Goal: Task Accomplishment & Management: Manage account settings

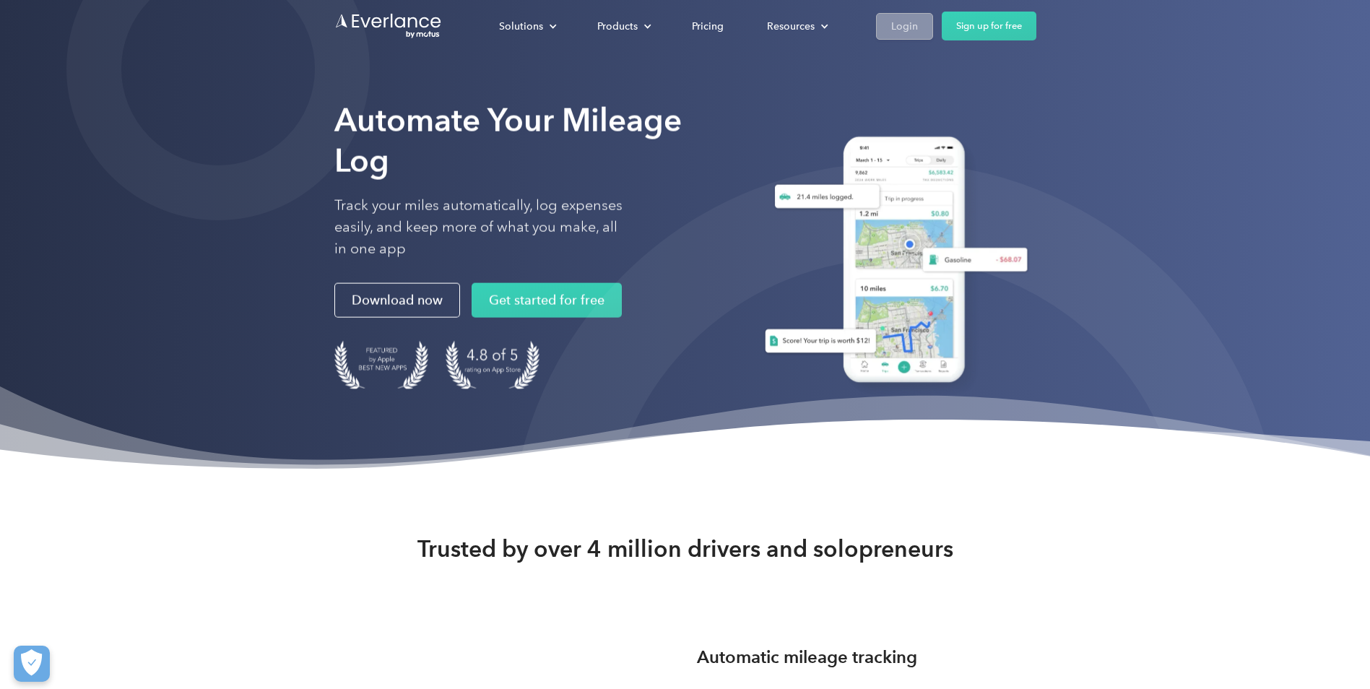
click at [895, 22] on div "Login" at bounding box center [904, 26] width 27 height 18
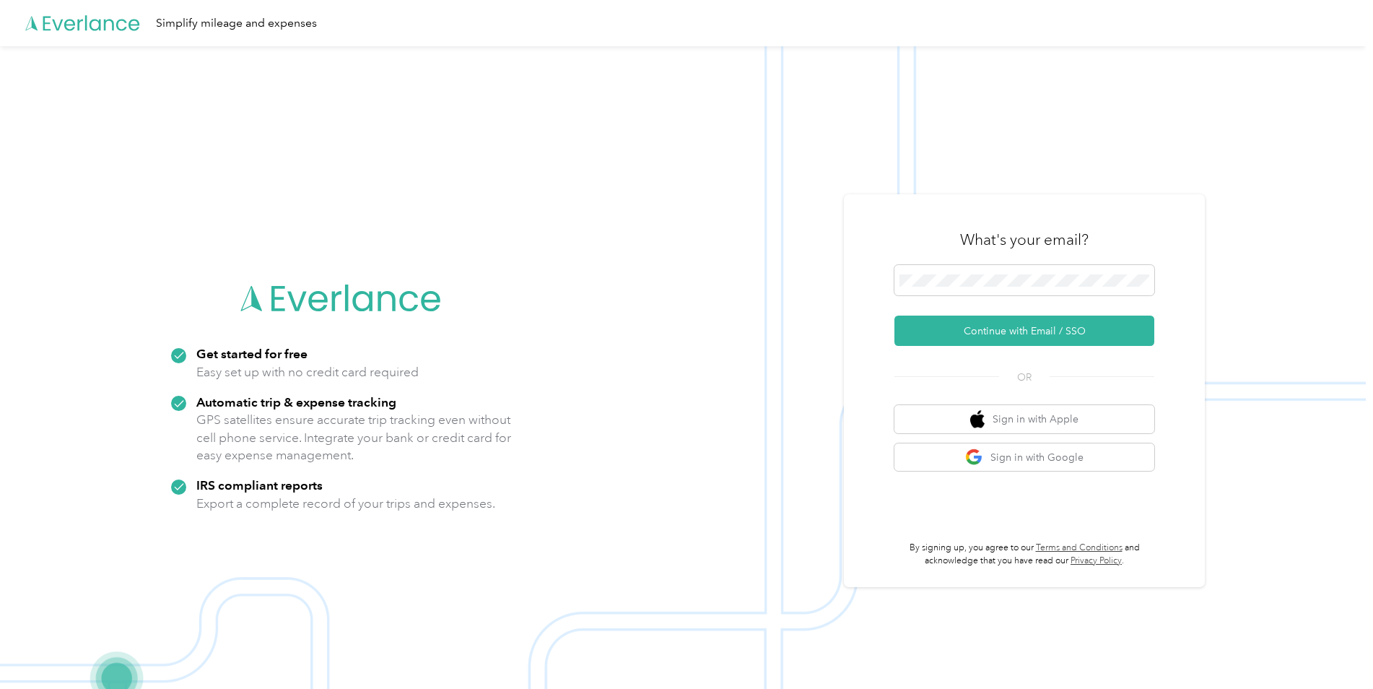
click at [952, 263] on div "What's your email?" at bounding box center [1025, 239] width 260 height 51
click at [952, 267] on span at bounding box center [1025, 280] width 260 height 30
click at [964, 331] on button "Continue with Email / SSO" at bounding box center [1025, 331] width 260 height 30
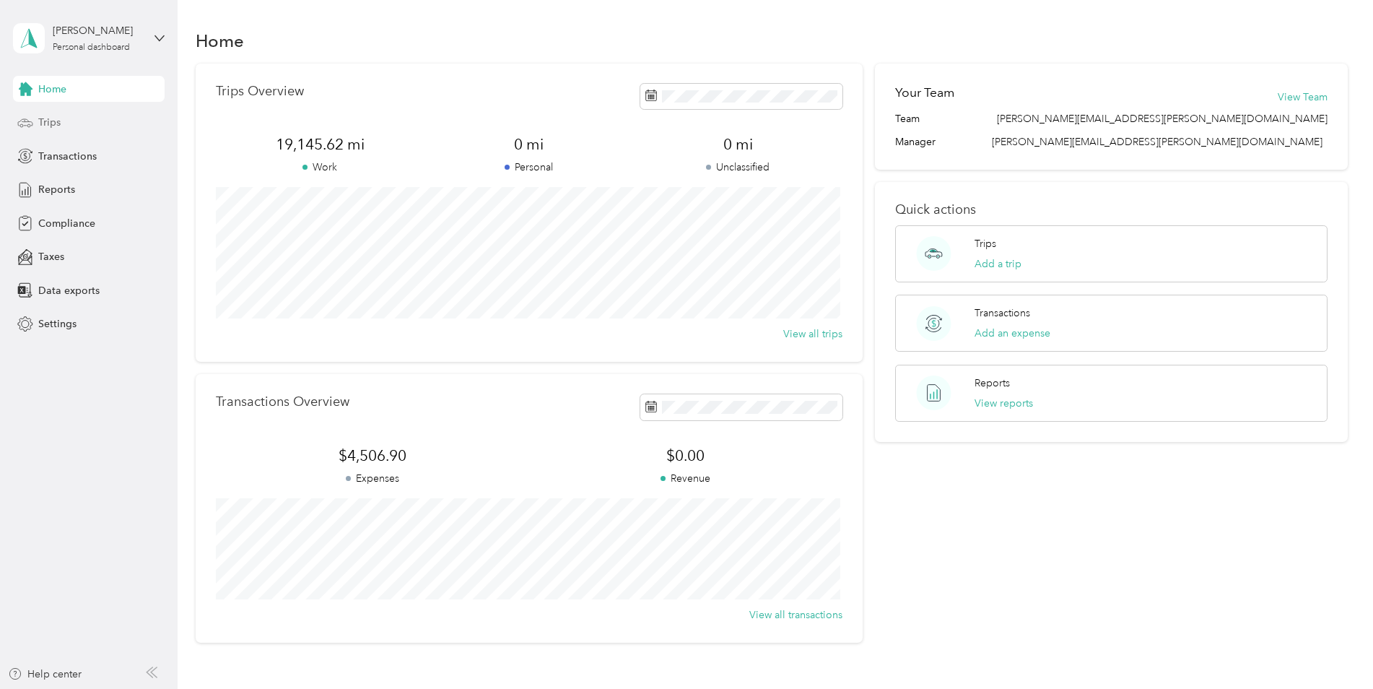
click at [47, 123] on span "Trips" at bounding box center [49, 122] width 22 height 15
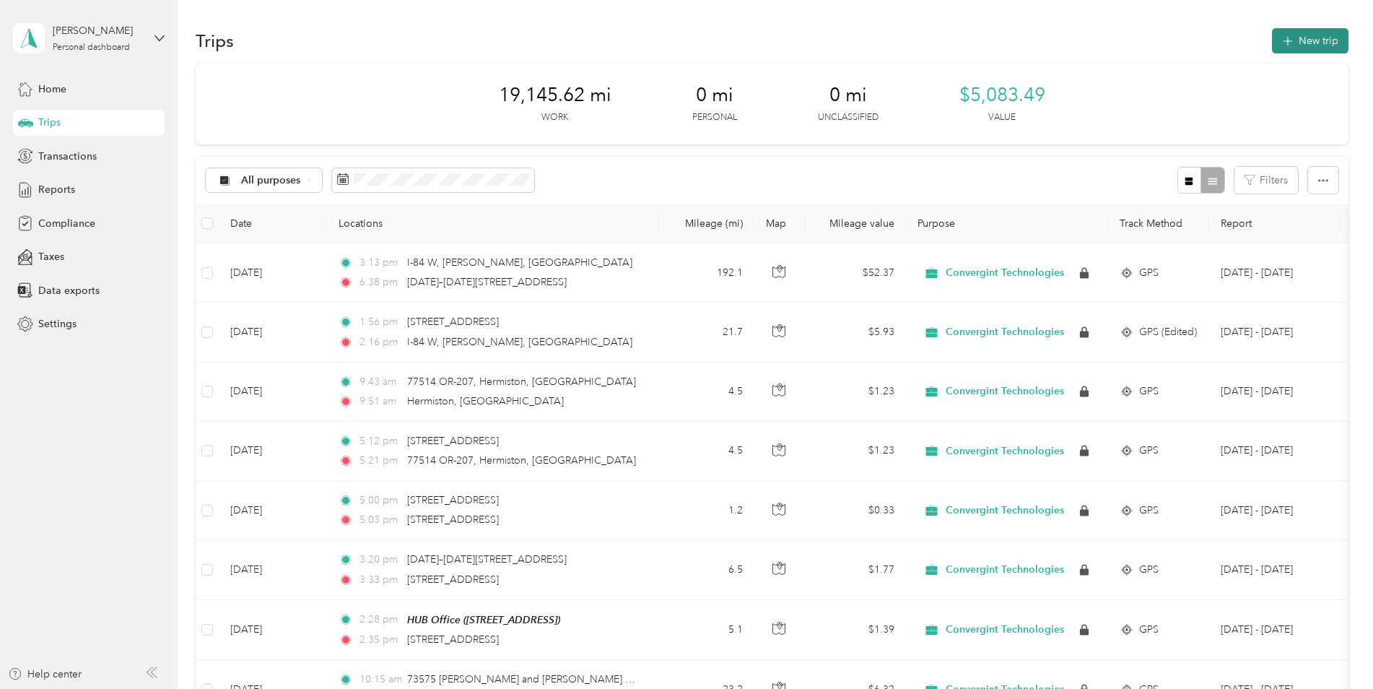
click at [1302, 43] on button "New trip" at bounding box center [1310, 40] width 77 height 25
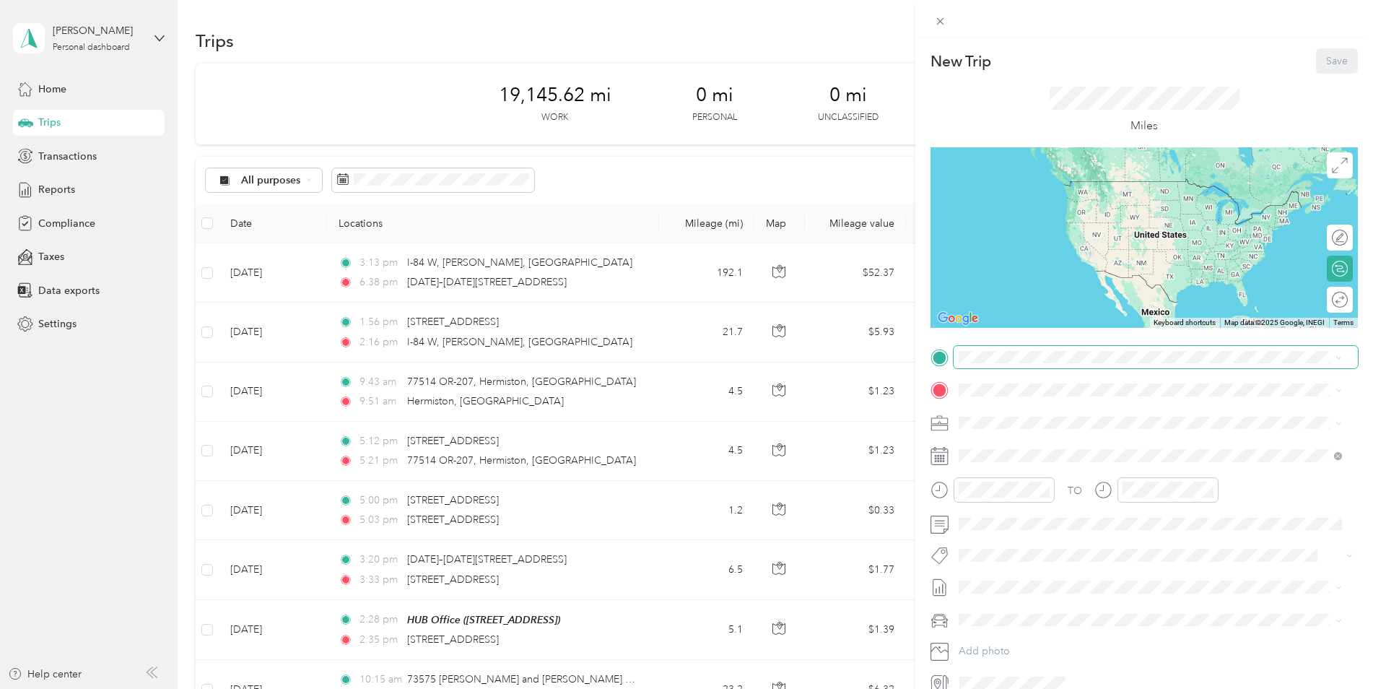
click at [987, 367] on span at bounding box center [1156, 357] width 404 height 23
click at [999, 414] on strong "Home" at bounding box center [1000, 414] width 28 height 13
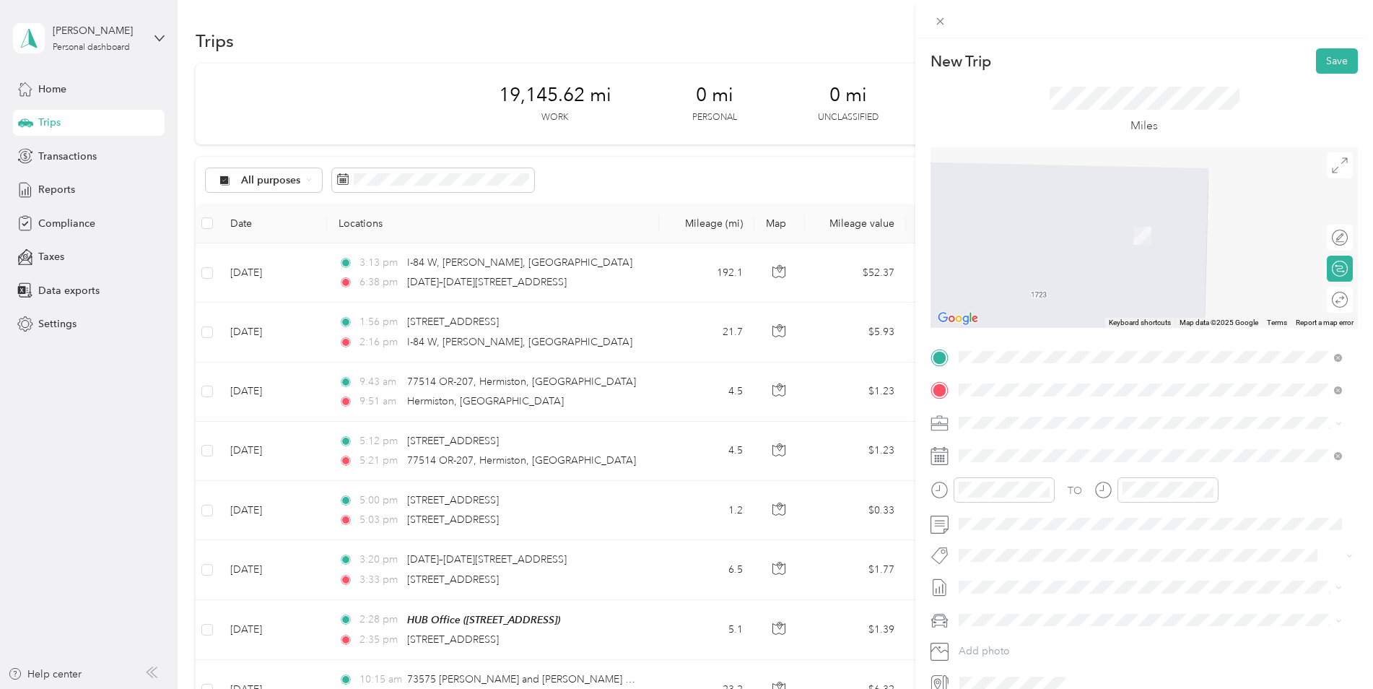
click at [1019, 453] on strong "Convergint PDX Office" at bounding box center [1040, 446] width 109 height 13
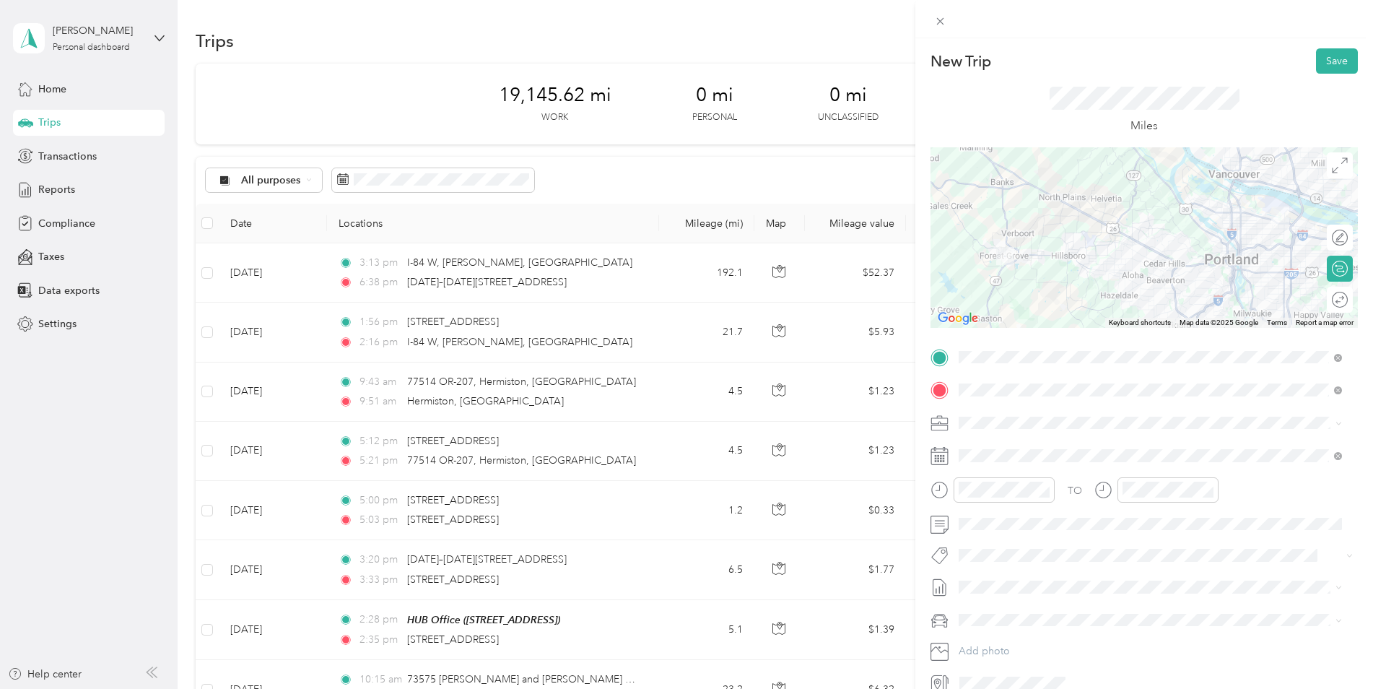
click at [1256, 218] on div at bounding box center [1144, 237] width 427 height 181
click at [1256, 245] on div at bounding box center [1144, 237] width 427 height 181
click at [974, 310] on div "01" at bounding box center [974, 317] width 35 height 20
click at [1007, 297] on div "00" at bounding box center [1015, 297] width 35 height 20
click at [1149, 448] on span at bounding box center [1156, 455] width 404 height 23
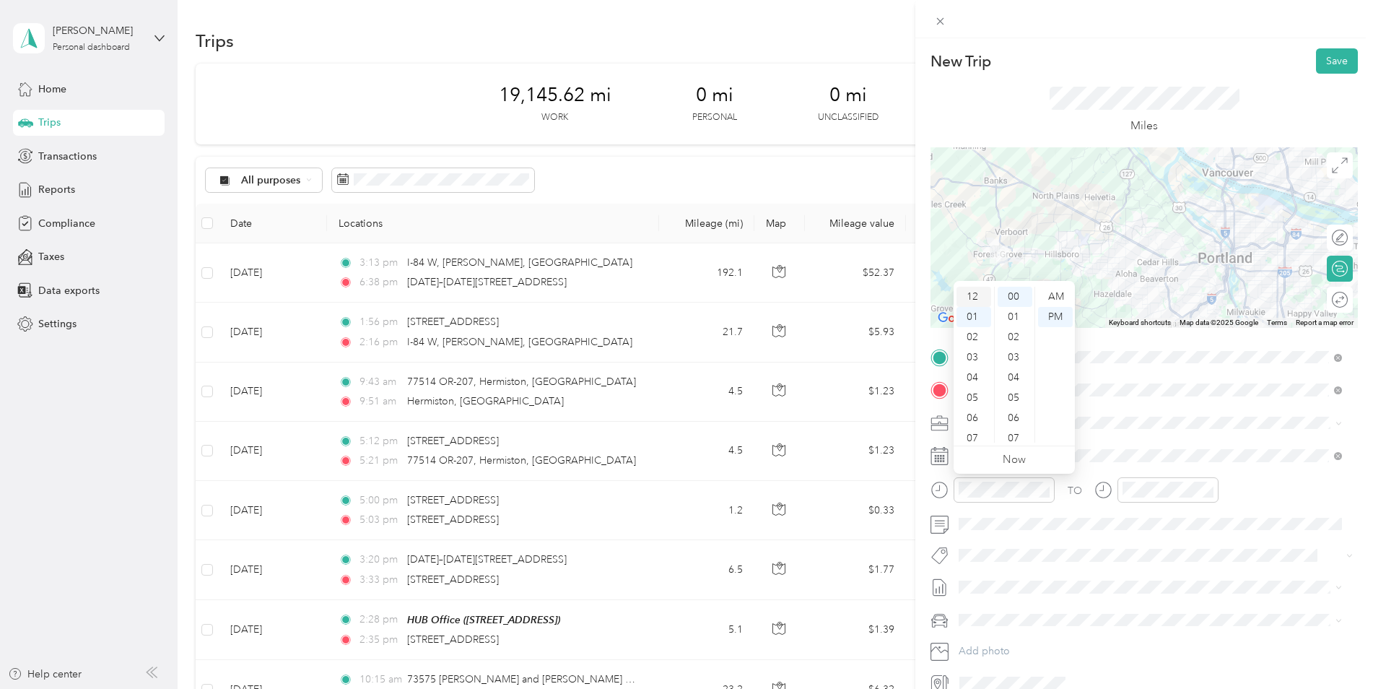
click at [972, 297] on div "12" at bounding box center [974, 297] width 35 height 20
click at [1012, 396] on div "30" at bounding box center [1015, 398] width 35 height 20
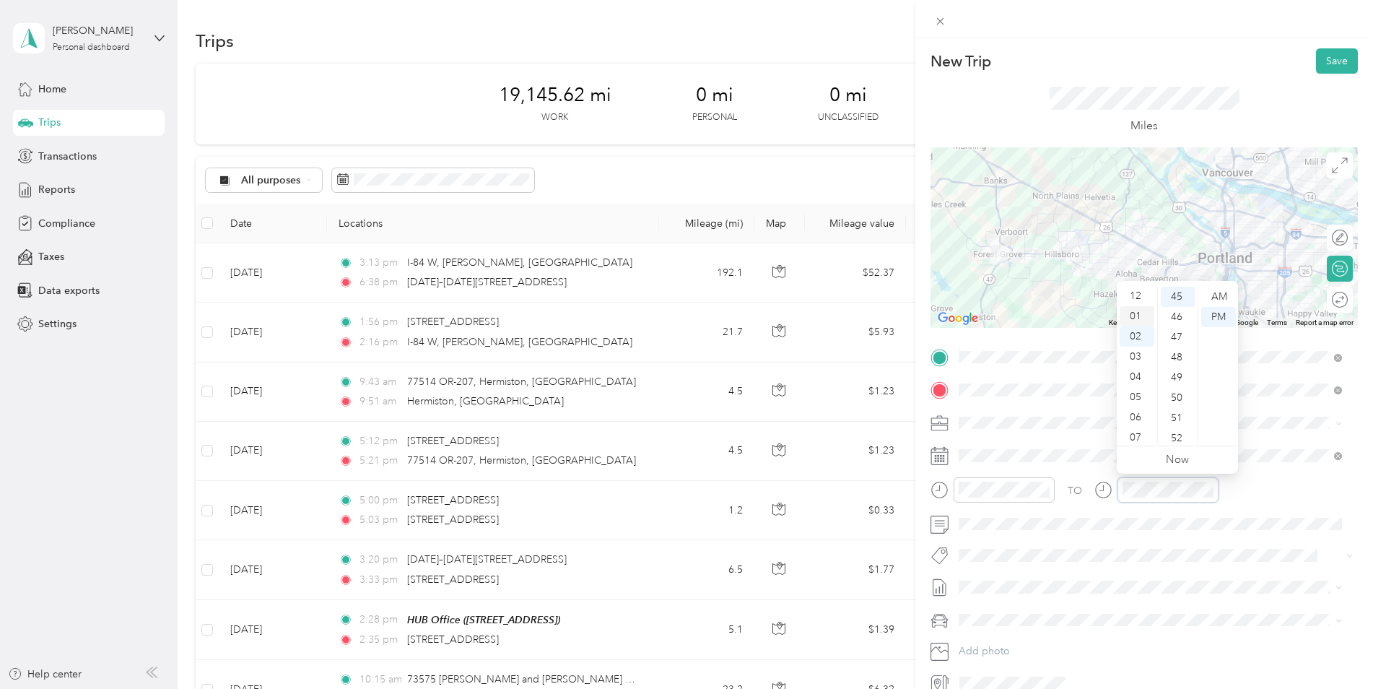
scroll to position [0, 0]
click at [1136, 310] on div "01" at bounding box center [1137, 317] width 35 height 20
click at [1177, 355] on div "30" at bounding box center [1178, 354] width 35 height 20
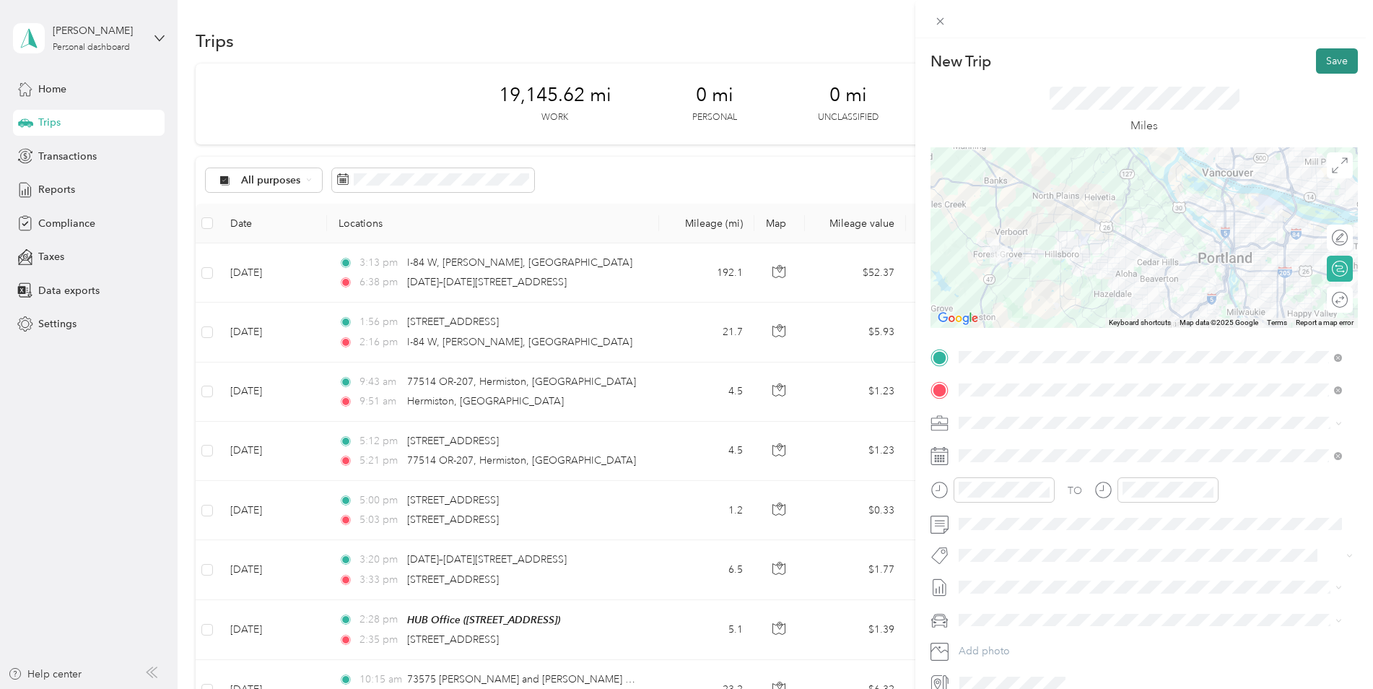
click at [1325, 53] on button "Save" at bounding box center [1337, 60] width 42 height 25
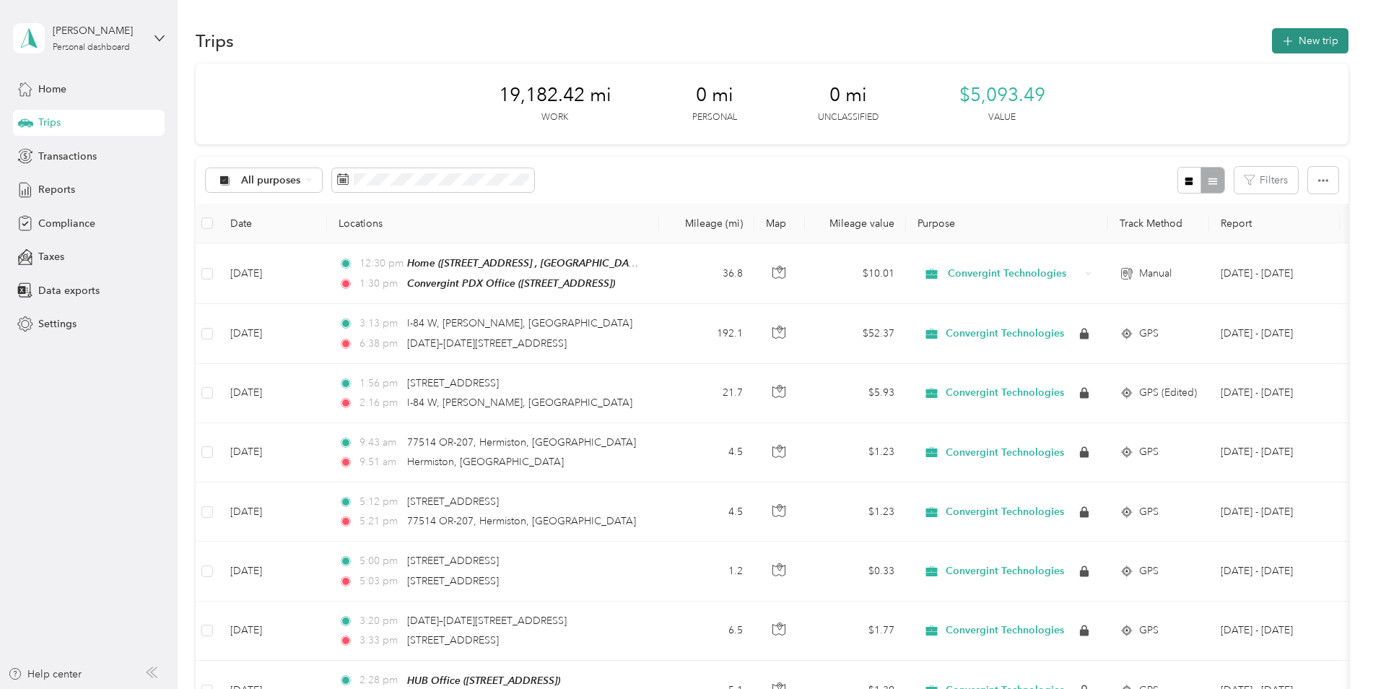
click at [1274, 41] on button "New trip" at bounding box center [1310, 40] width 77 height 25
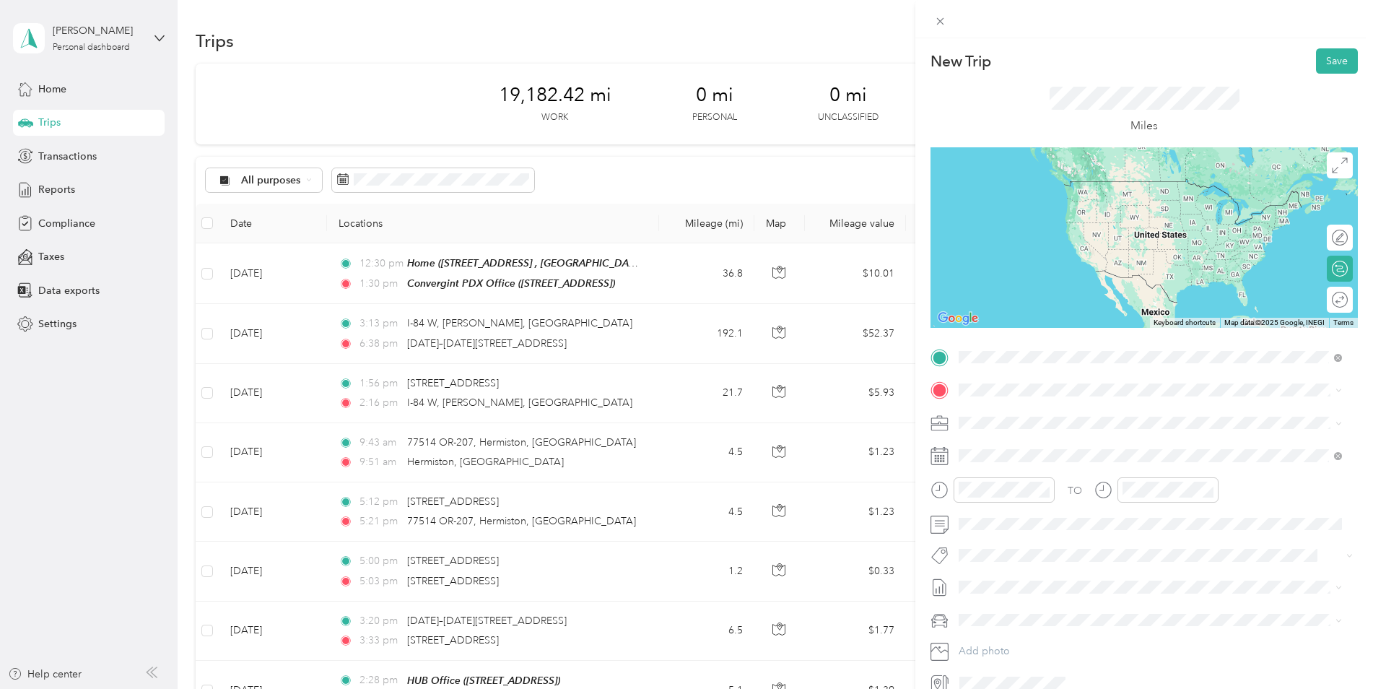
click at [1012, 417] on div "Convergint PDX Office [STREET_ADDRESS]" at bounding box center [1040, 423] width 109 height 30
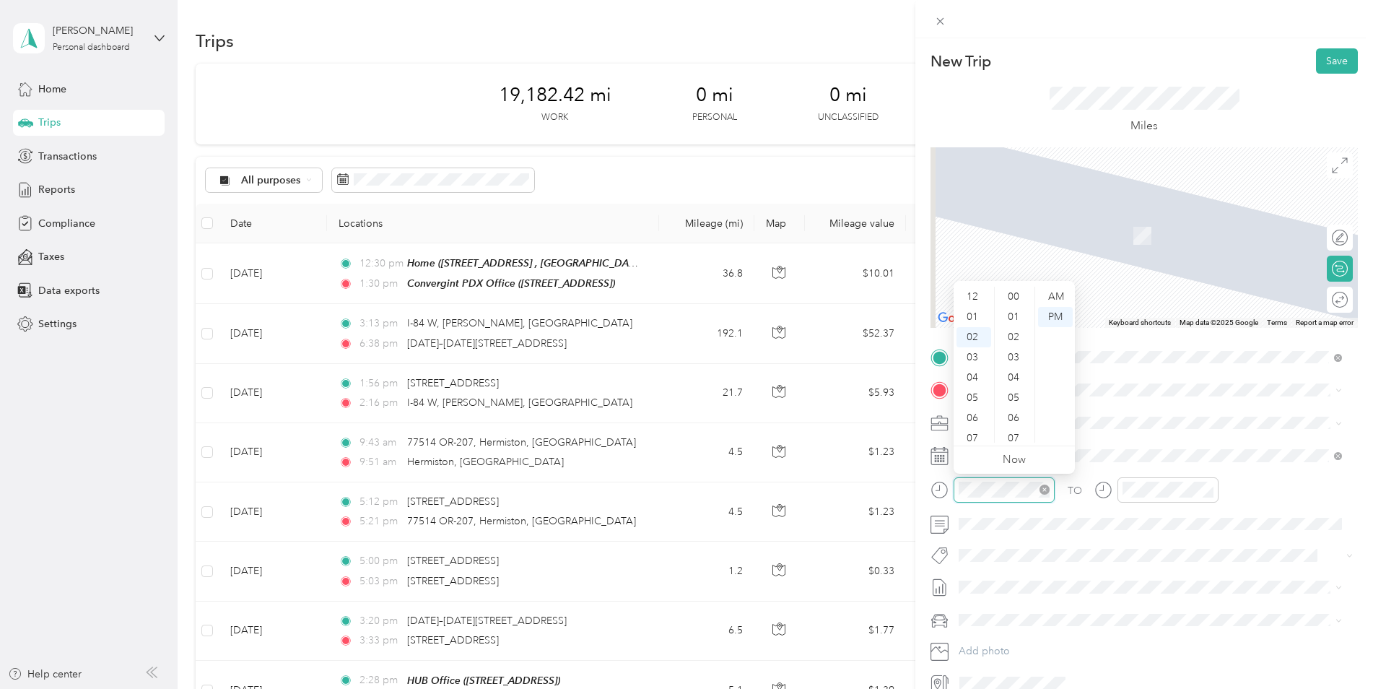
scroll to position [930, 0]
click at [973, 312] on div "03" at bounding box center [974, 317] width 35 height 20
click at [1017, 300] on div "00" at bounding box center [1015, 297] width 35 height 20
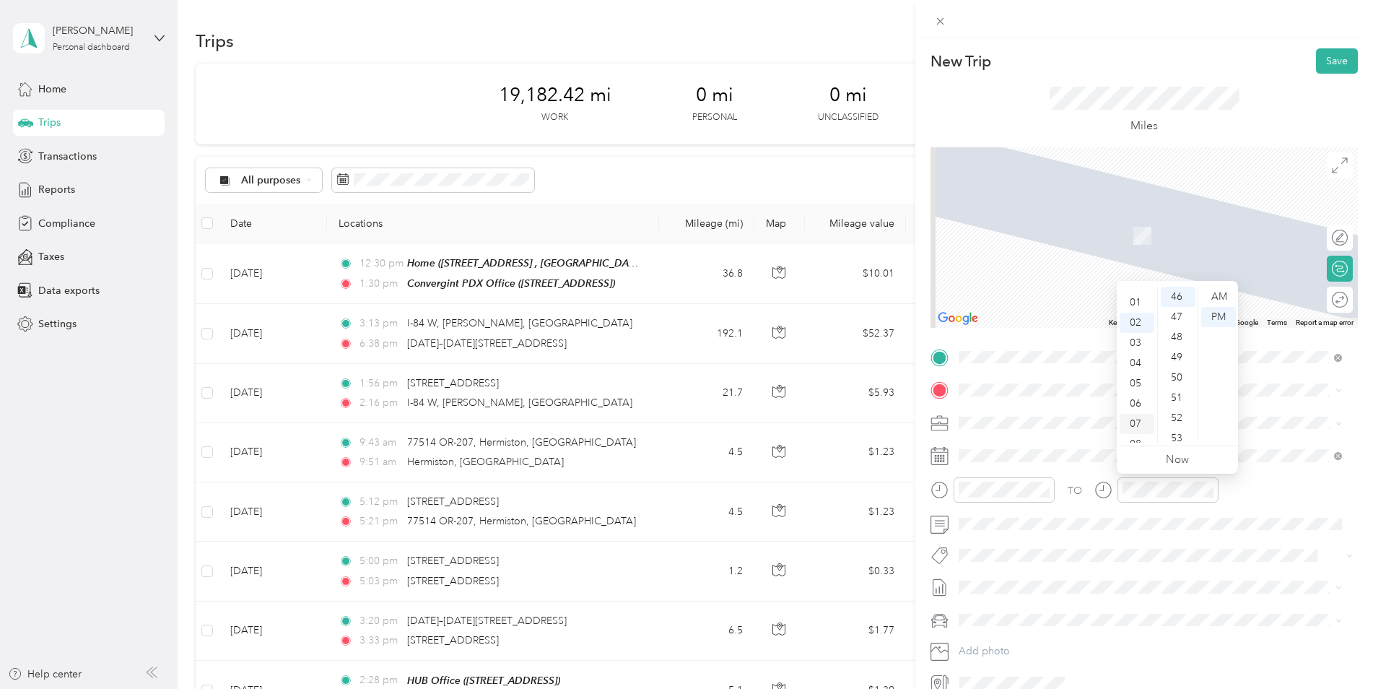
click at [1137, 422] on div "07" at bounding box center [1137, 424] width 35 height 20
click at [1177, 295] on div "00" at bounding box center [1178, 297] width 35 height 20
click at [1285, 505] on div "TO" at bounding box center [1144, 494] width 427 height 35
click at [999, 382] on span at bounding box center [1156, 389] width 404 height 23
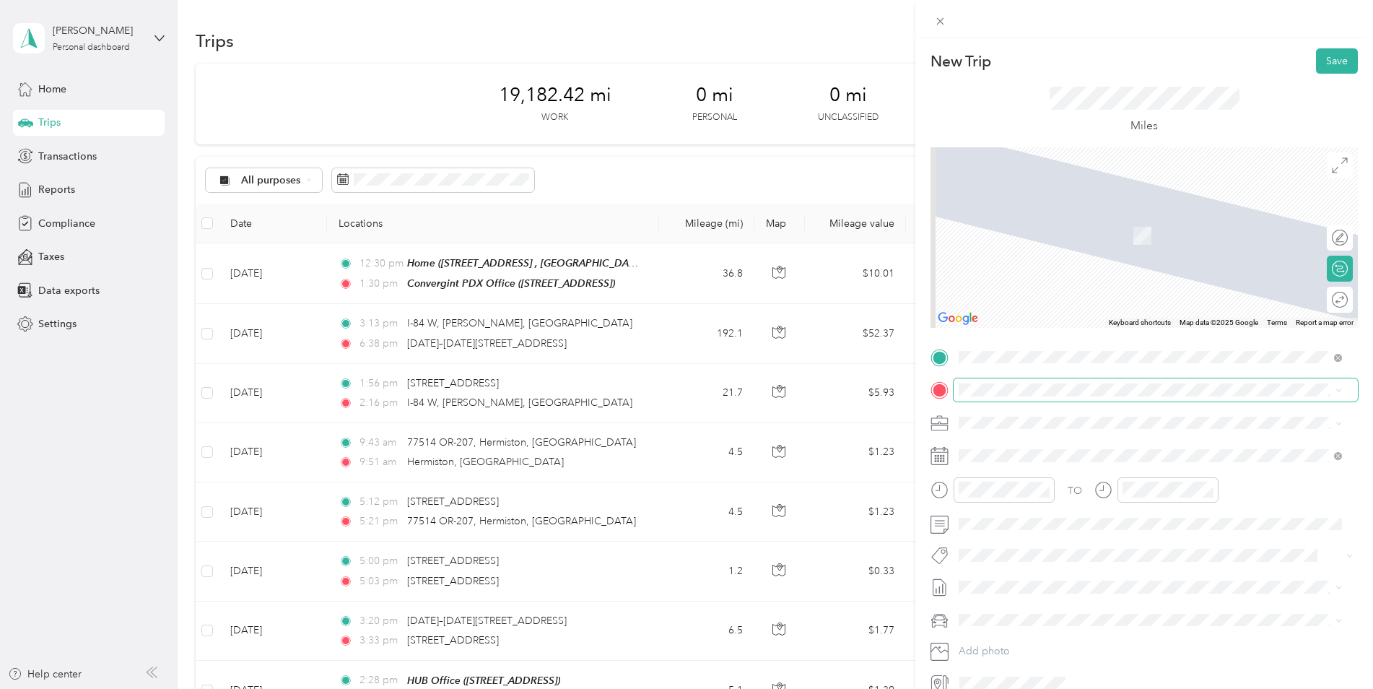
click at [1014, 397] on span at bounding box center [1156, 389] width 404 height 23
click at [1012, 448] on span "[STREET_ADDRESS][US_STATE]" at bounding box center [1058, 441] width 144 height 13
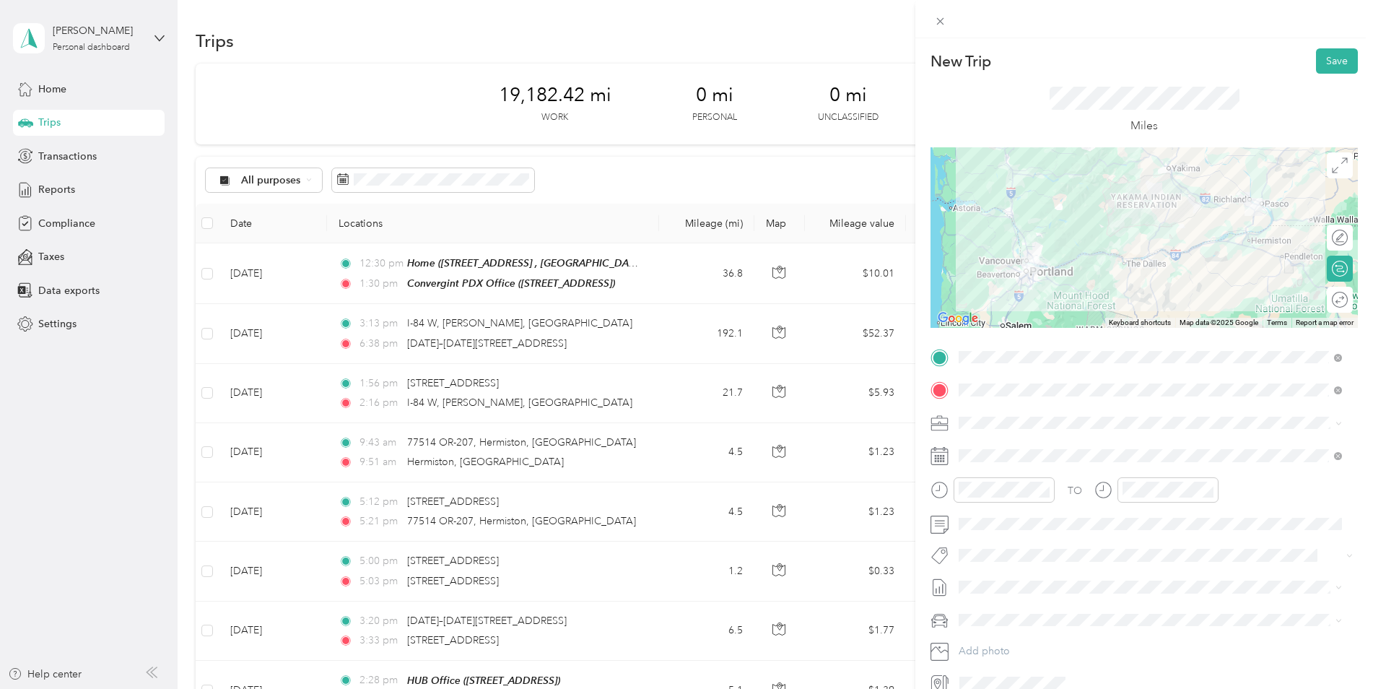
click at [1157, 226] on div at bounding box center [1144, 237] width 427 height 181
click at [1157, 220] on div at bounding box center [1144, 237] width 427 height 181
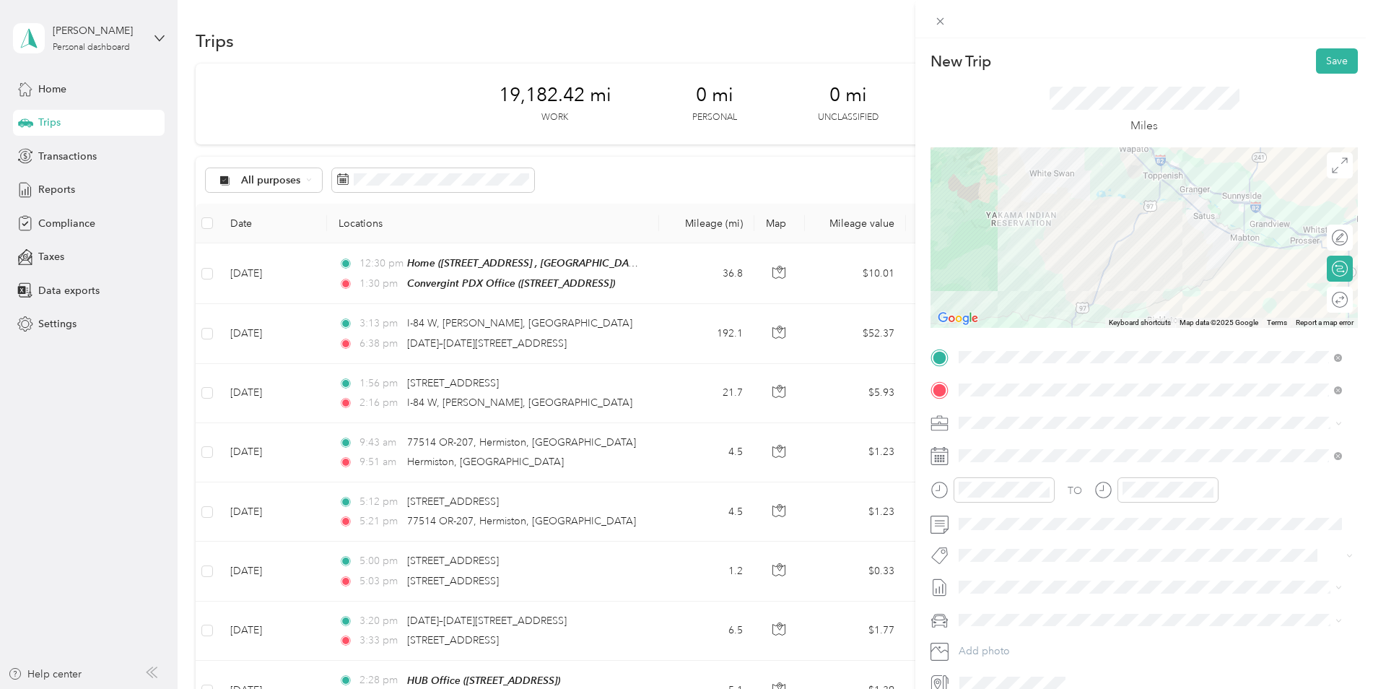
click at [1185, 192] on div at bounding box center [1144, 237] width 427 height 181
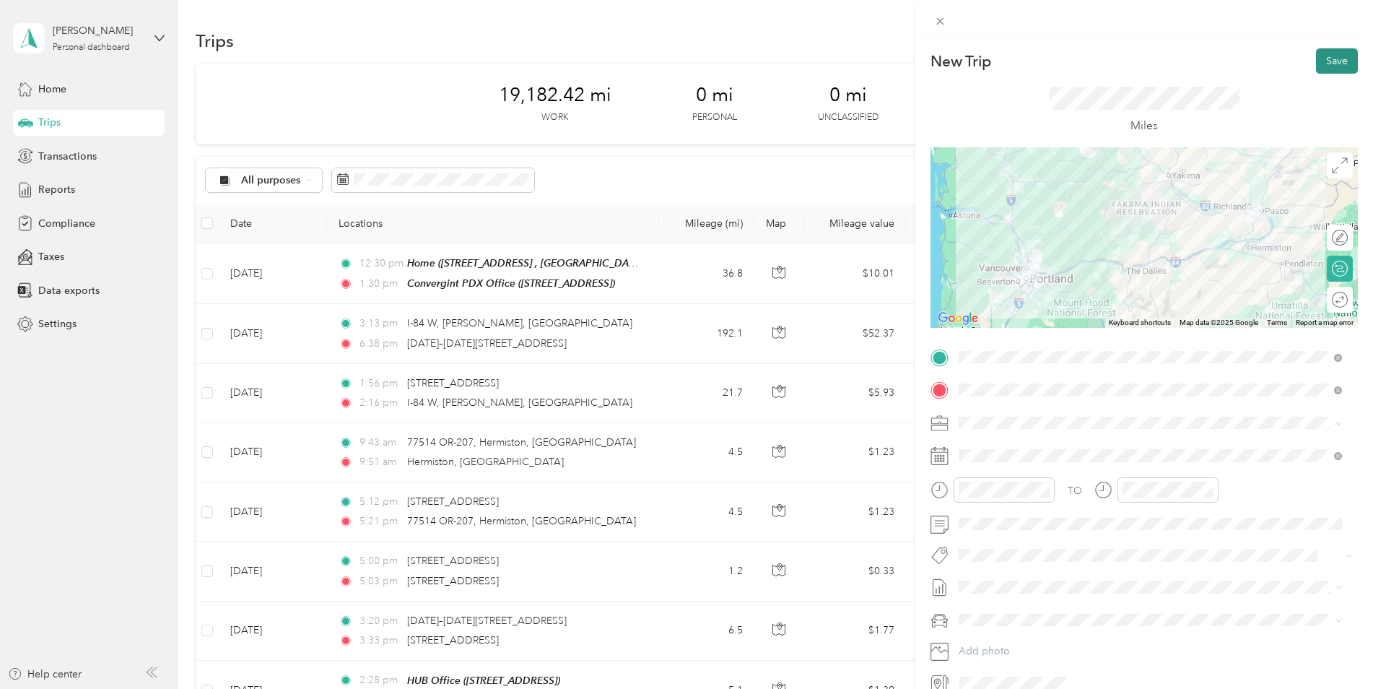
click at [1326, 63] on button "Save" at bounding box center [1337, 60] width 42 height 25
